Goal: Information Seeking & Learning: Check status

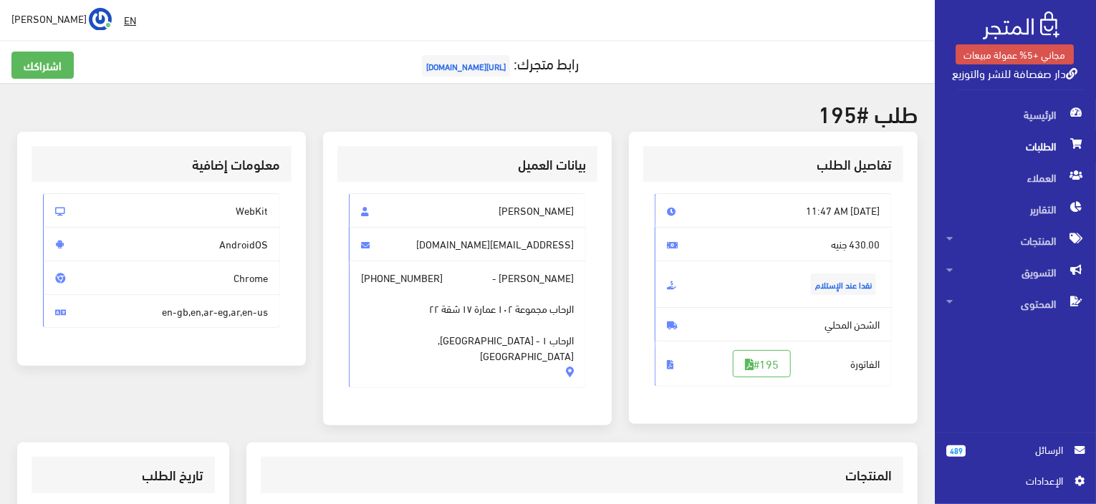
click at [1024, 135] on span "الطلبات" at bounding box center [1015, 146] width 138 height 32
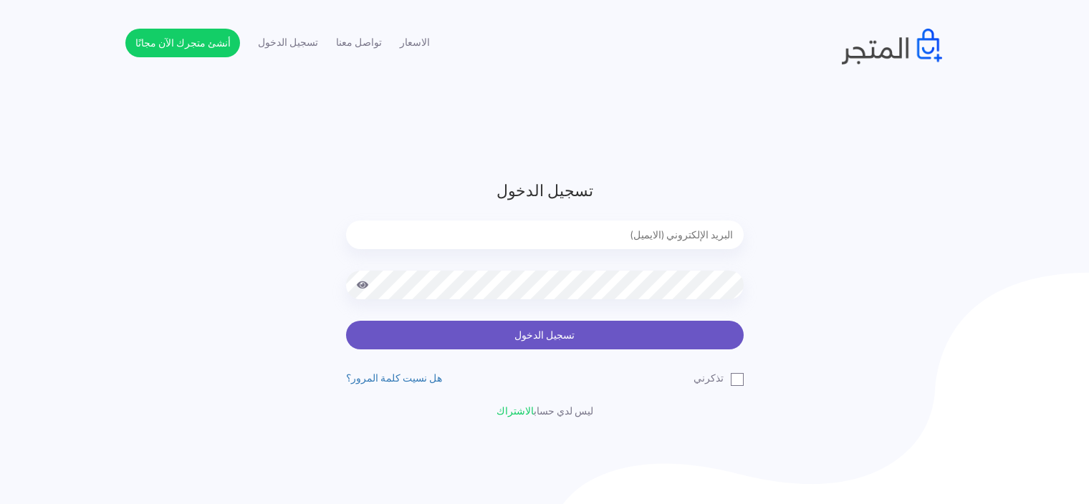
type input "sefsafapr@gmail.com"
click at [676, 334] on button "تسجيل الدخول" at bounding box center [545, 335] width 398 height 29
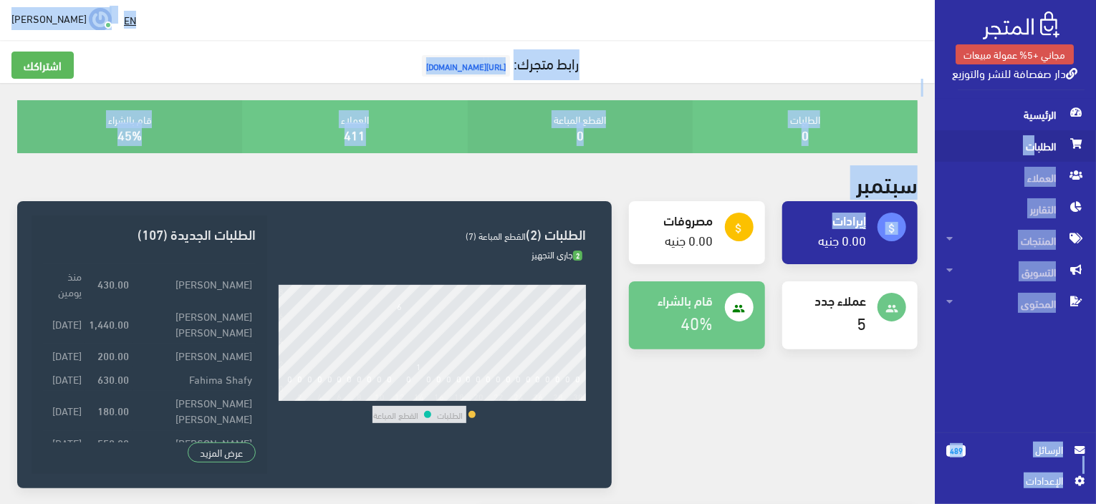
drag, startPoint x: 786, startPoint y: 214, endPoint x: 1031, endPoint y: 142, distance: 254.7
click at [1031, 142] on span "الطلبات" at bounding box center [1015, 146] width 138 height 32
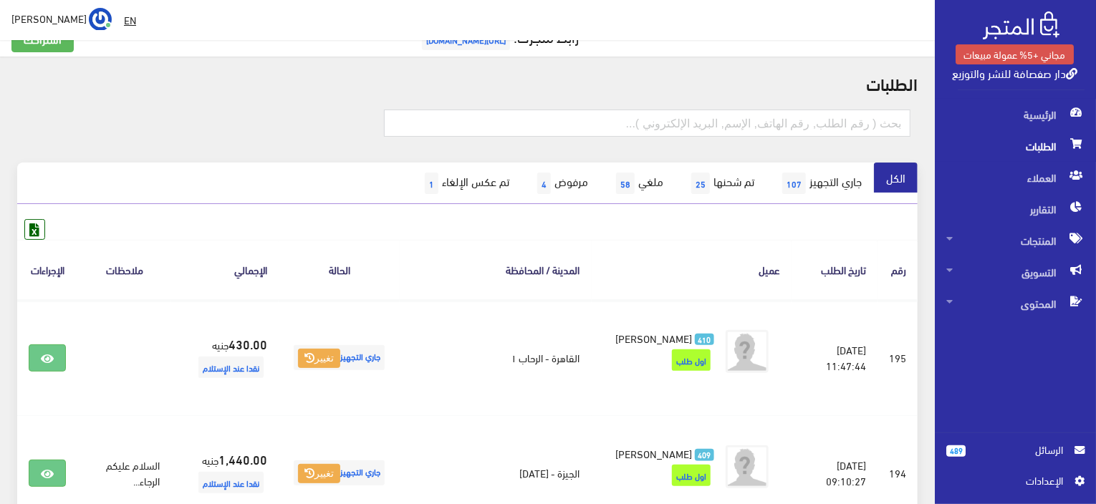
scroll to position [29, 0]
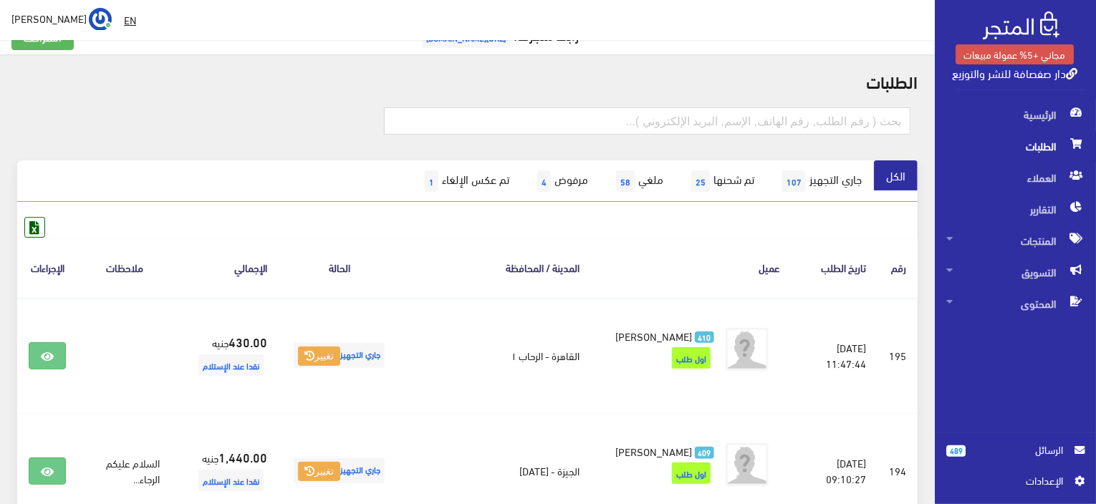
click at [965, 448] on span "489" at bounding box center [955, 451] width 19 height 11
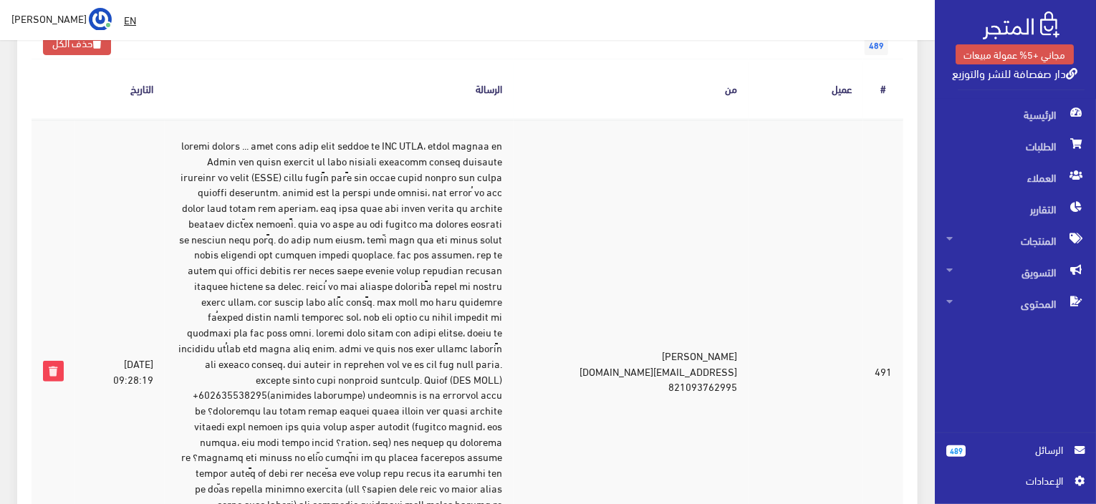
scroll to position [172, 0]
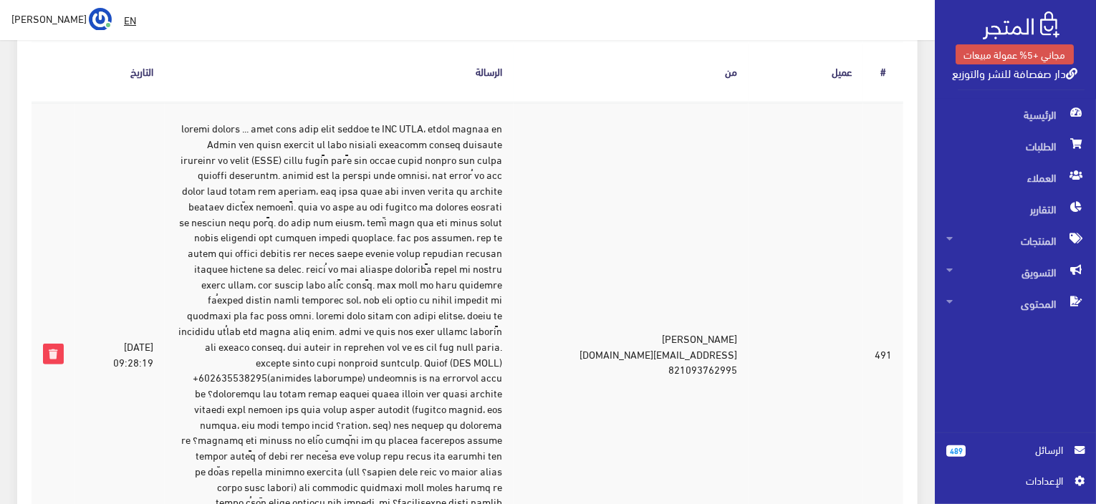
click at [726, 373] on td "yeji lee hibbusm@daum.net 821093762995" at bounding box center [631, 354] width 235 height 504
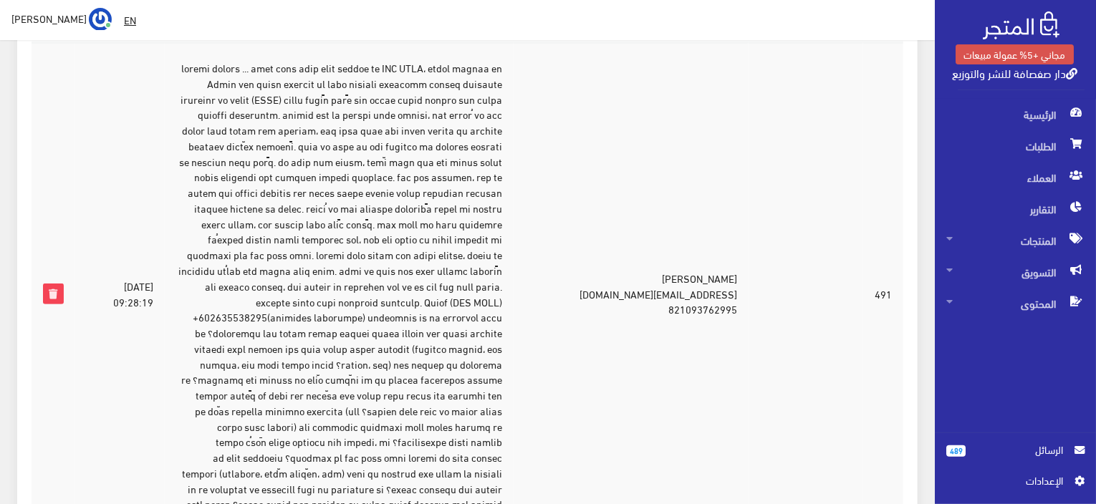
scroll to position [258, 0]
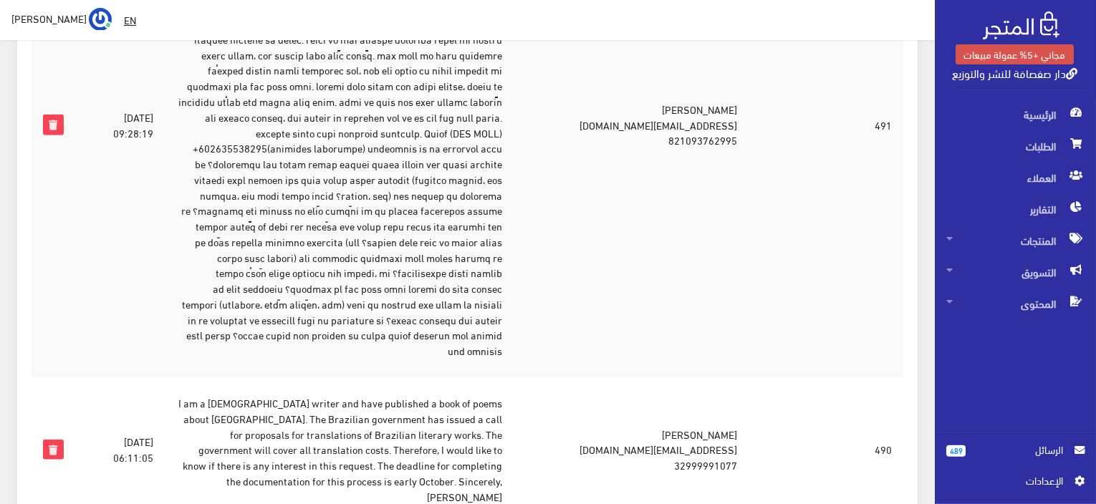
click at [726, 377] on td "MIRIAN FREITAS mfreitasbrazilmg@aol.com 32999991077" at bounding box center [631, 449] width 235 height 145
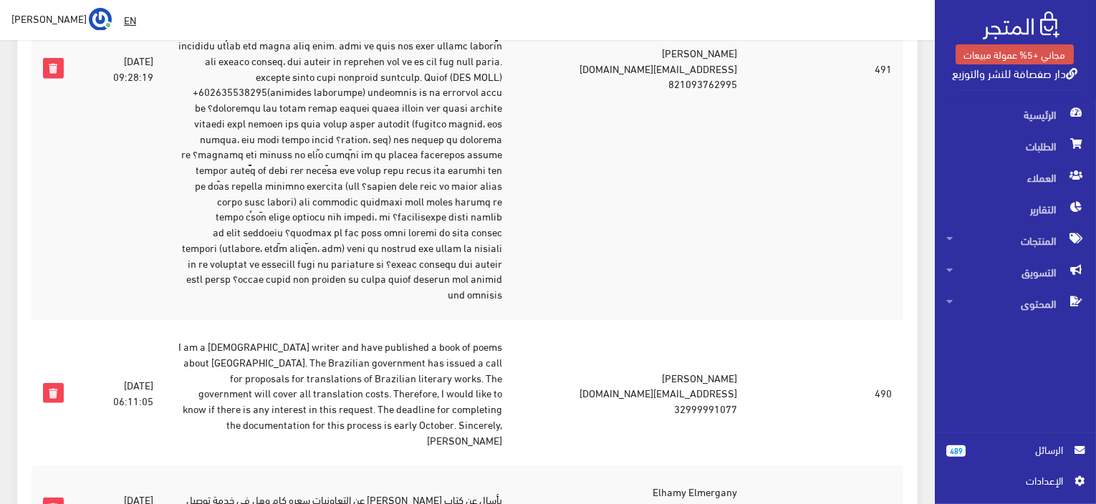
scroll to position [458, 0]
click at [801, 253] on td at bounding box center [806, 67] width 115 height 504
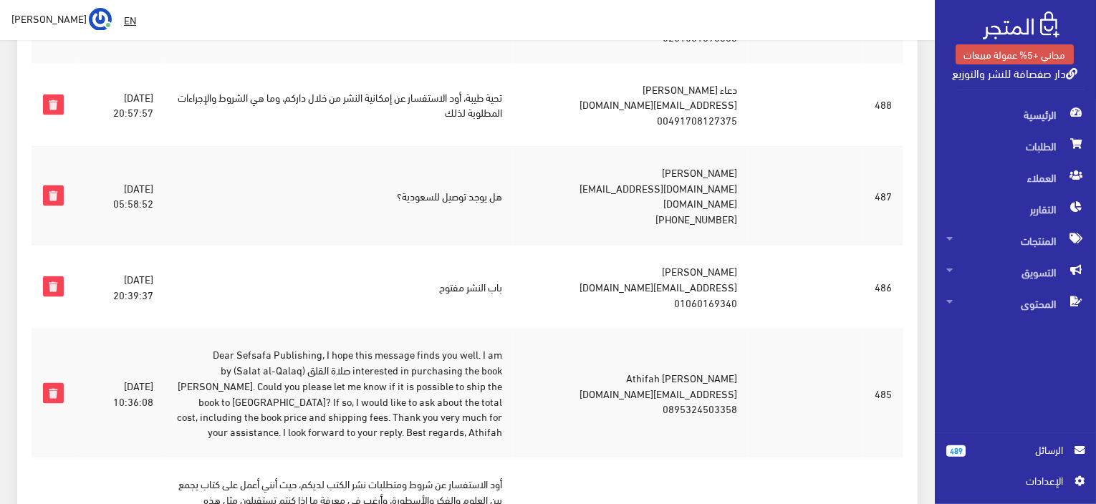
scroll to position [945, 0]
click at [837, 145] on td at bounding box center [806, 194] width 115 height 99
click at [582, 153] on span "الطلبات" at bounding box center [1015, 146] width 138 height 32
